Goal: Transaction & Acquisition: Subscribe to service/newsletter

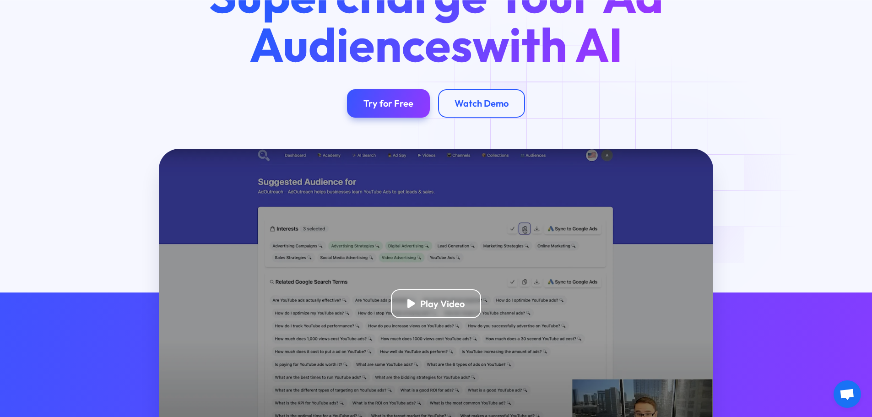
scroll to position [137, 0]
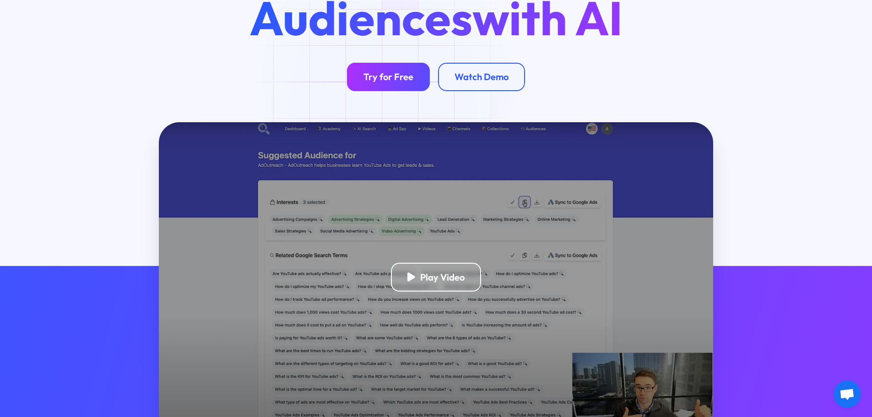
click at [388, 74] on div "Try for Free" at bounding box center [388, 76] width 50 height 11
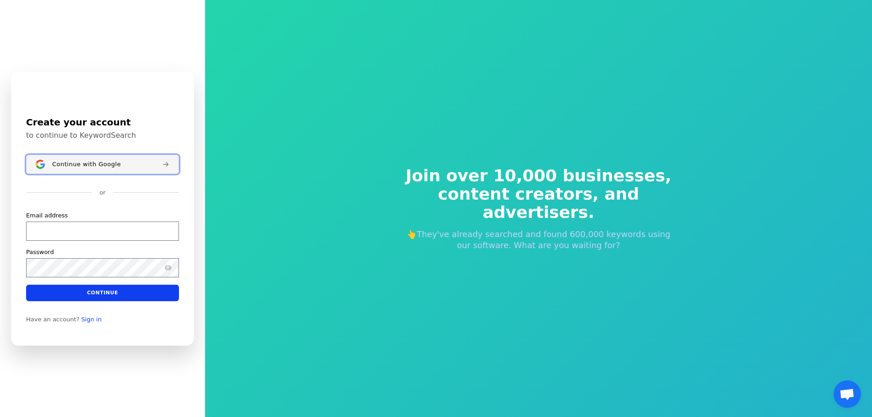
click at [89, 162] on span "Continue with Google" at bounding box center [86, 163] width 69 height 7
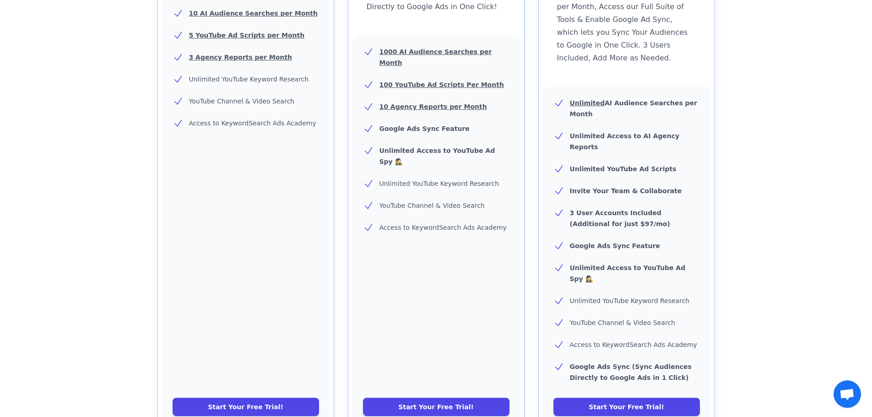
scroll to position [320, 0]
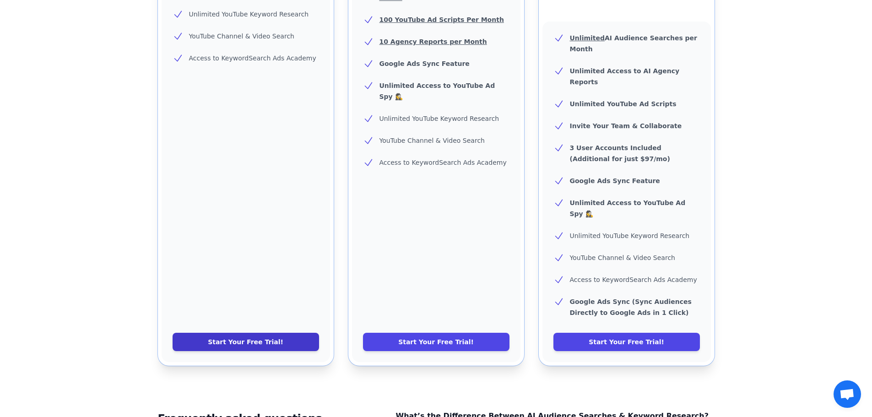
click at [268, 333] on link "Start Your Free Trial!" at bounding box center [246, 342] width 146 height 18
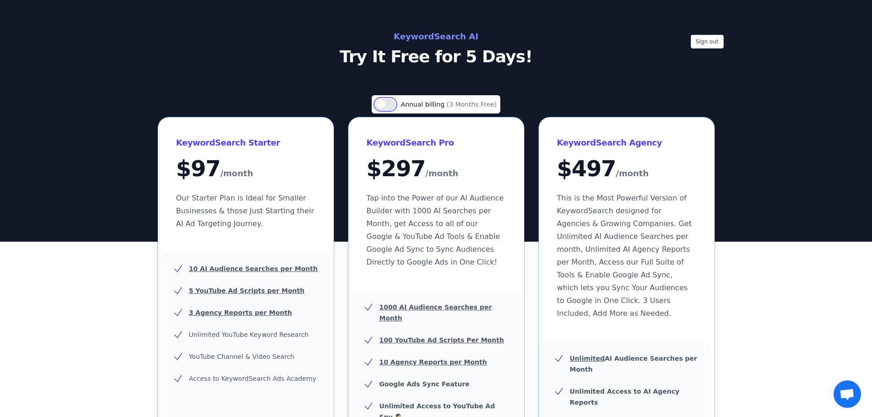
click at [386, 103] on button "Use setting" at bounding box center [385, 104] width 20 height 11
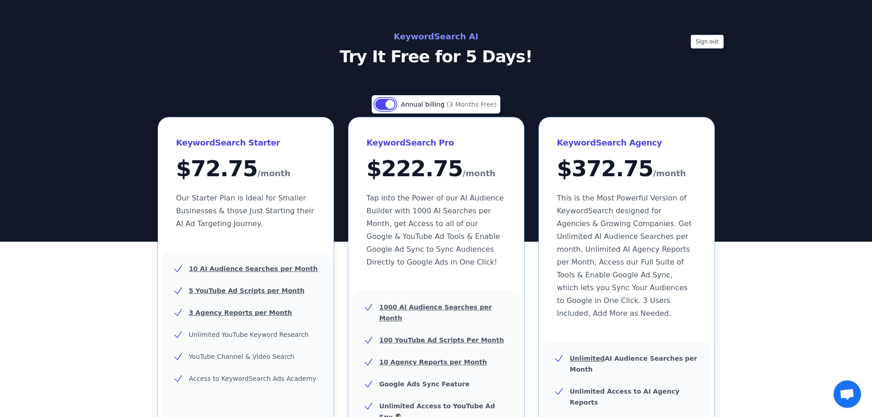
click at [386, 103] on button "Use setting" at bounding box center [385, 104] width 20 height 11
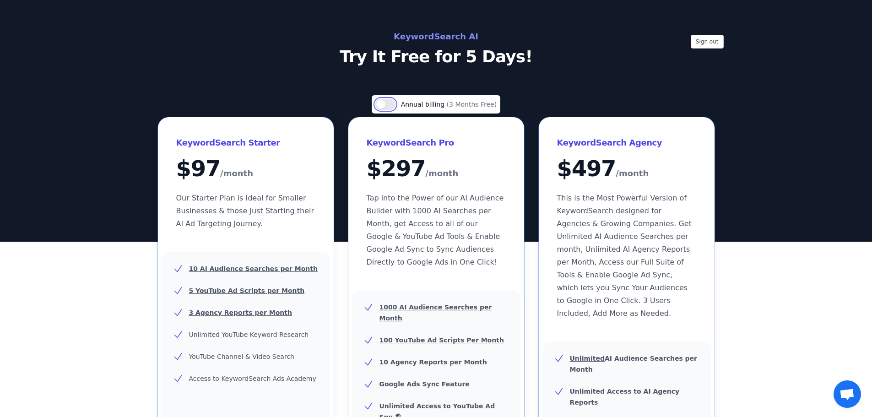
click at [387, 103] on button "Use setting" at bounding box center [385, 104] width 20 height 11
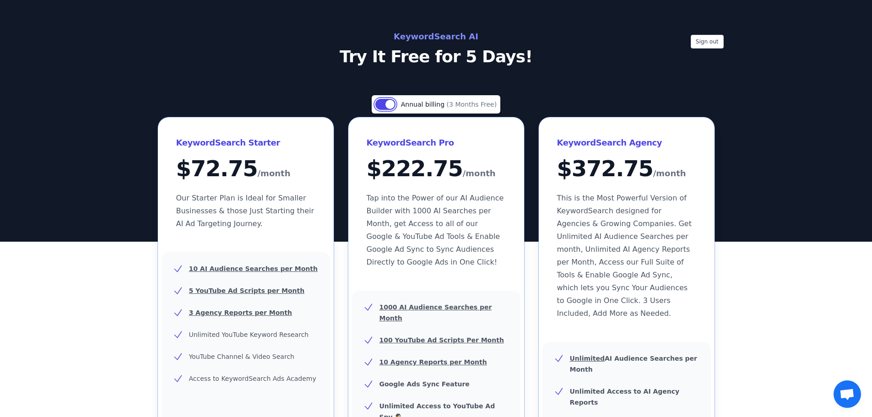
click at [387, 103] on button "Use setting" at bounding box center [385, 104] width 20 height 11
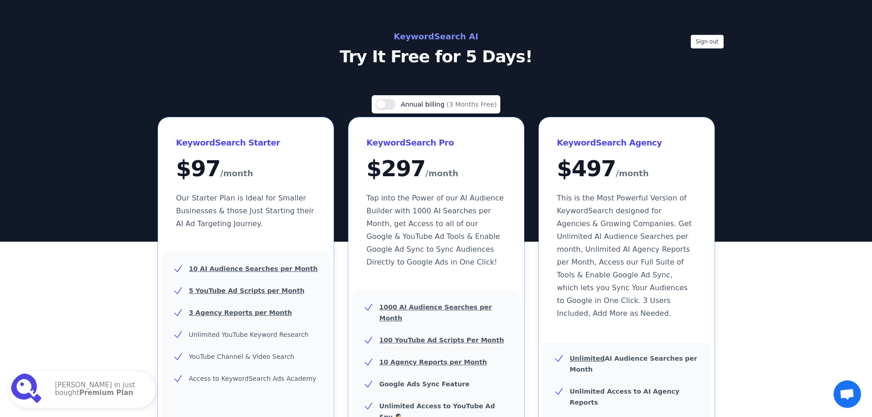
click at [429, 37] on h2 "KeywordSearch AI" at bounding box center [436, 36] width 410 height 15
click at [522, 36] on h2 "KeywordSearch AI" at bounding box center [436, 36] width 410 height 15
